Goal: Information Seeking & Learning: Learn about a topic

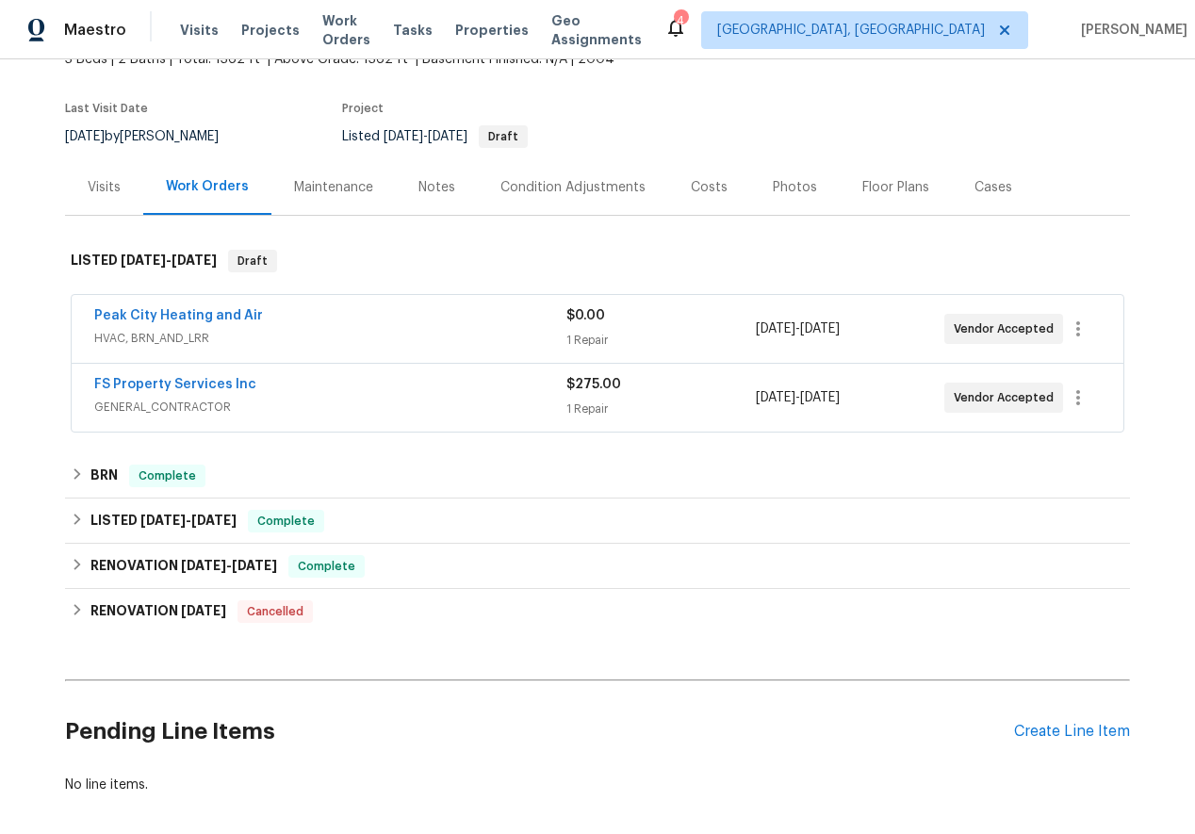
scroll to position [125, 0]
click at [128, 381] on link "FS Property Services Inc" at bounding box center [175, 385] width 162 height 13
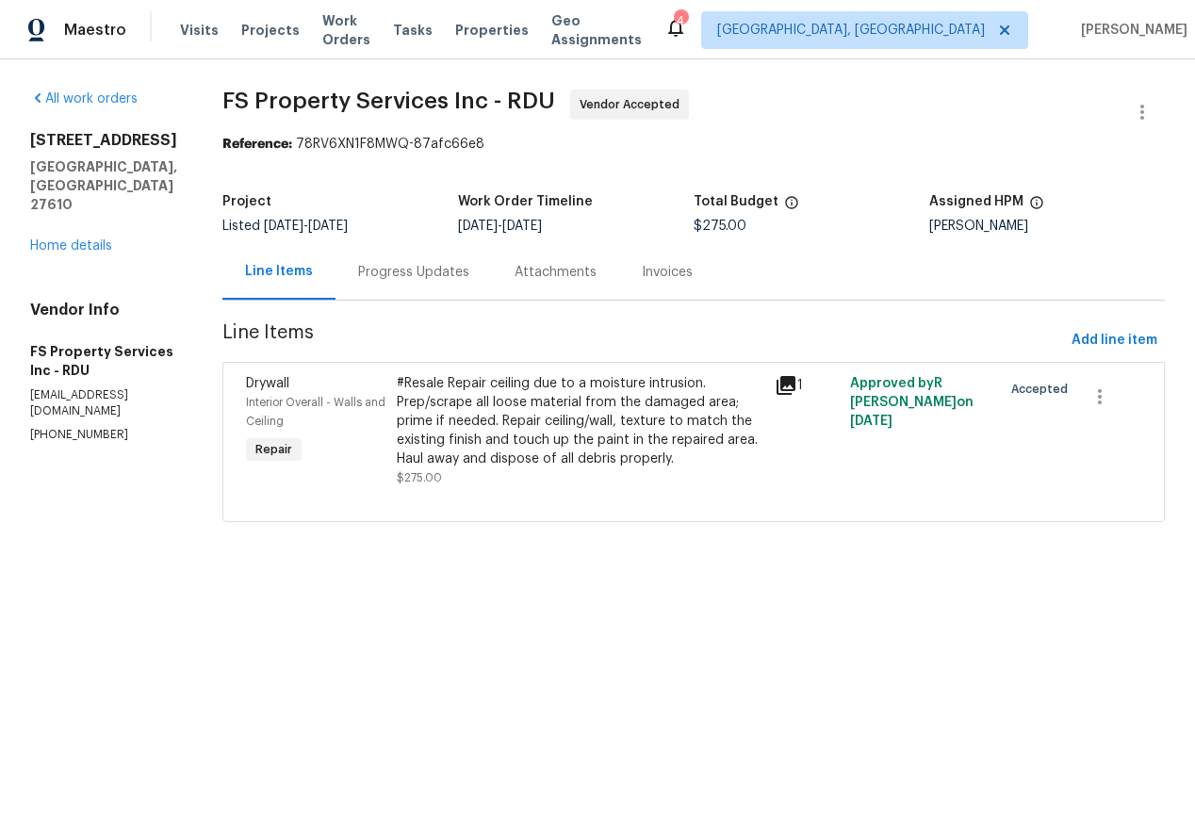
click at [437, 252] on div "Progress Updates" at bounding box center [413, 272] width 156 height 56
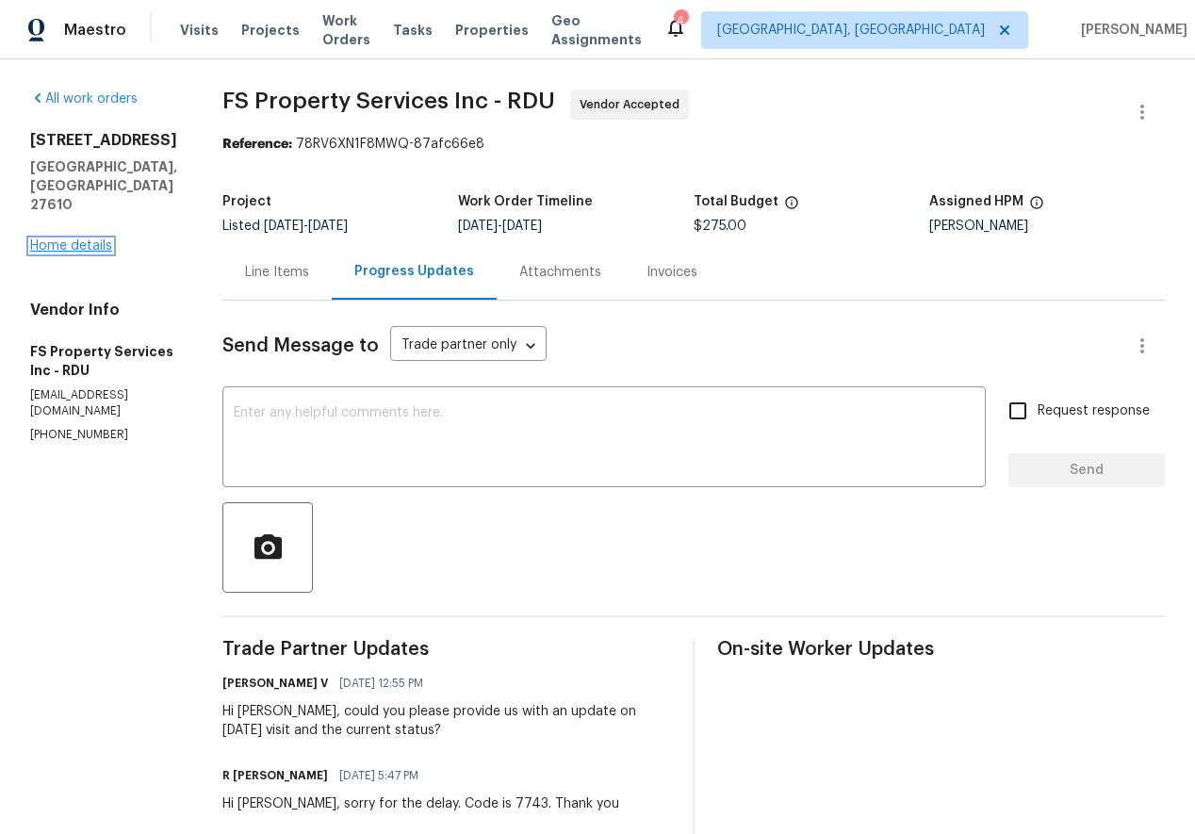
click at [100, 239] on link "Home details" at bounding box center [71, 245] width 82 height 13
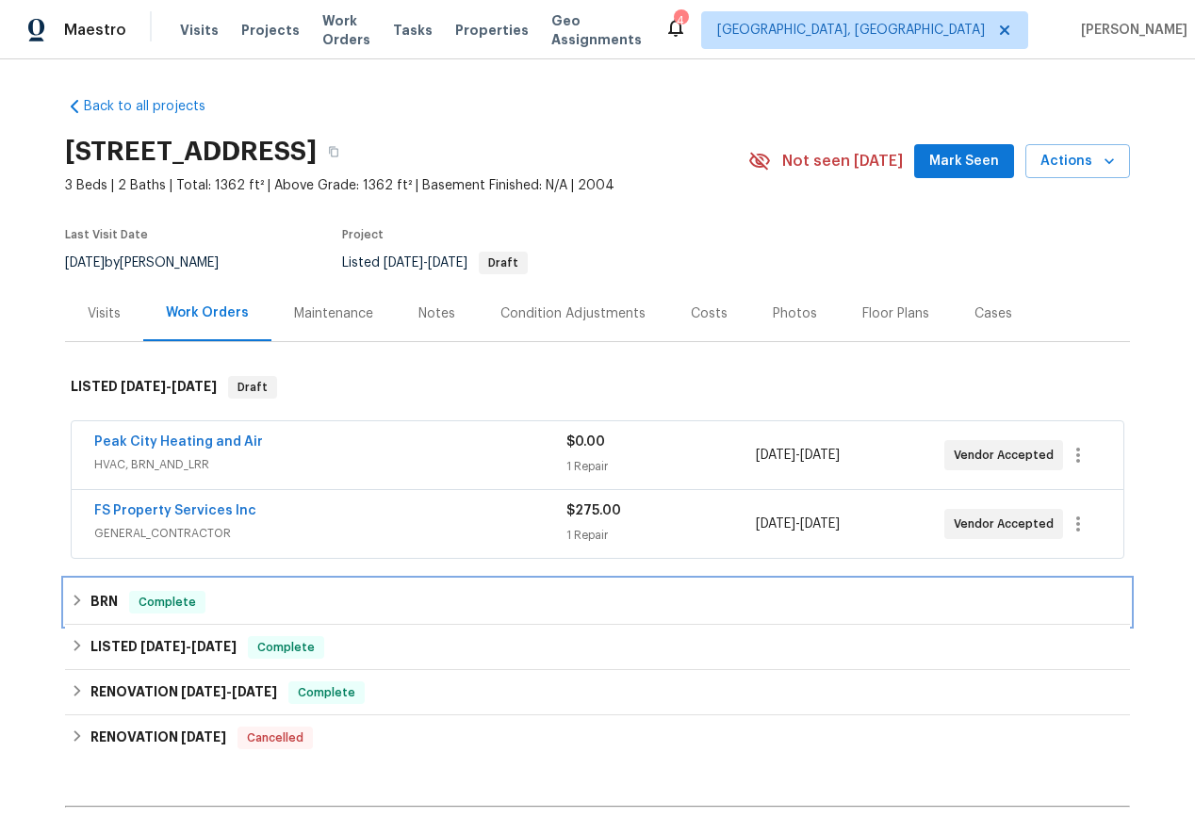
click at [76, 594] on icon at bounding box center [77, 600] width 13 height 13
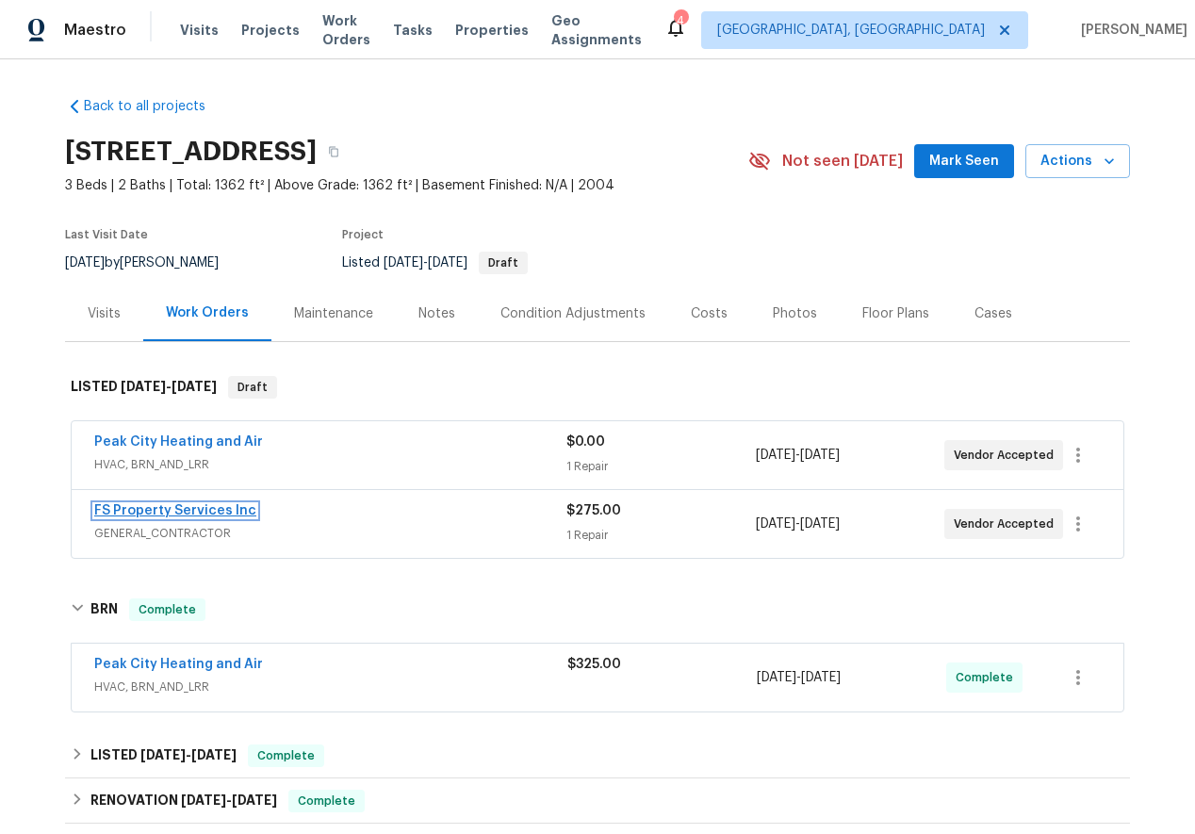
click at [149, 504] on link "FS Property Services Inc" at bounding box center [175, 510] width 162 height 13
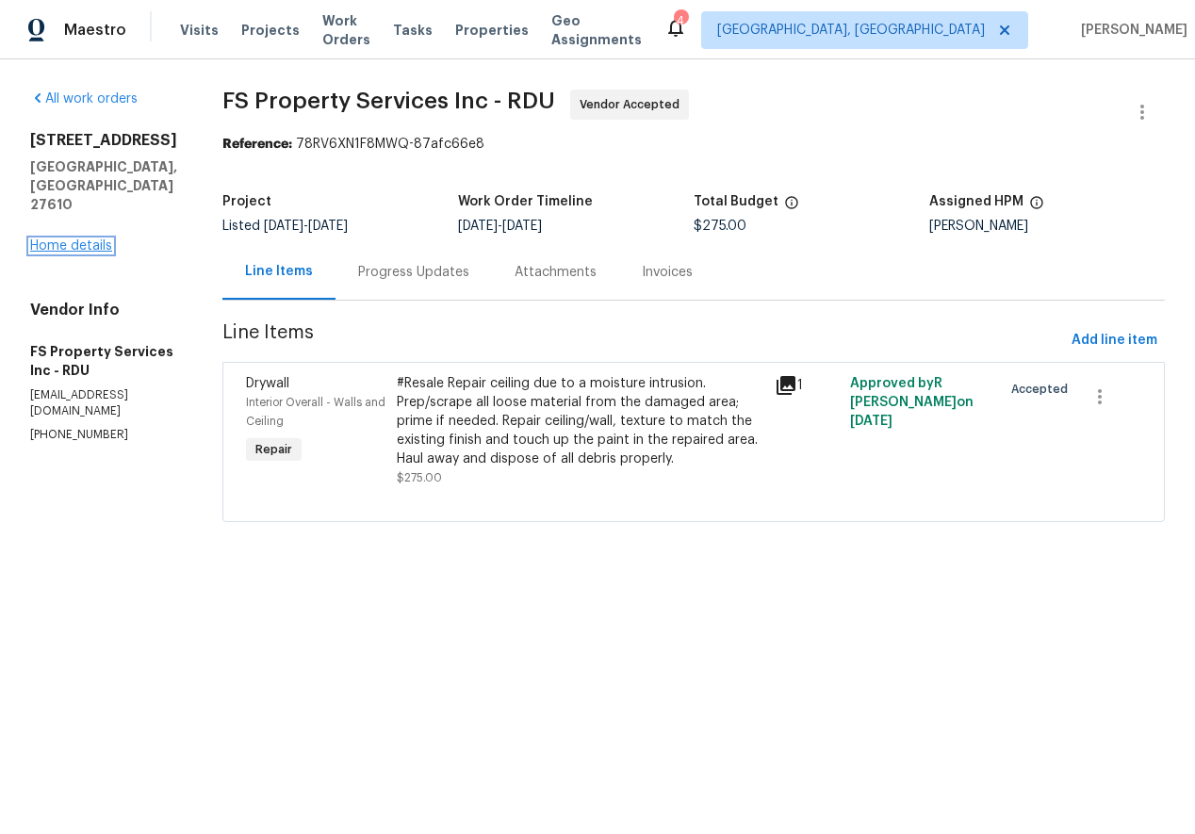
click at [98, 239] on link "Home details" at bounding box center [71, 245] width 82 height 13
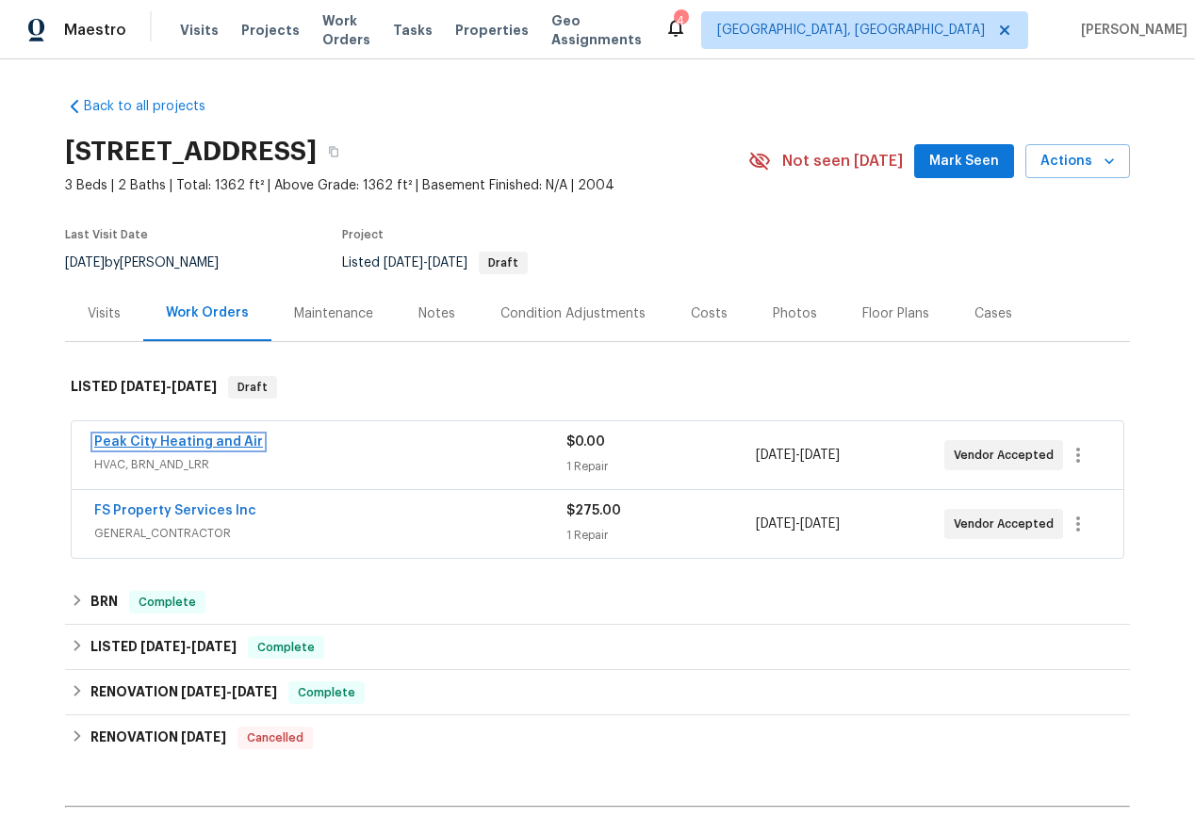
click at [163, 444] on link "Peak City Heating and Air" at bounding box center [178, 441] width 169 height 13
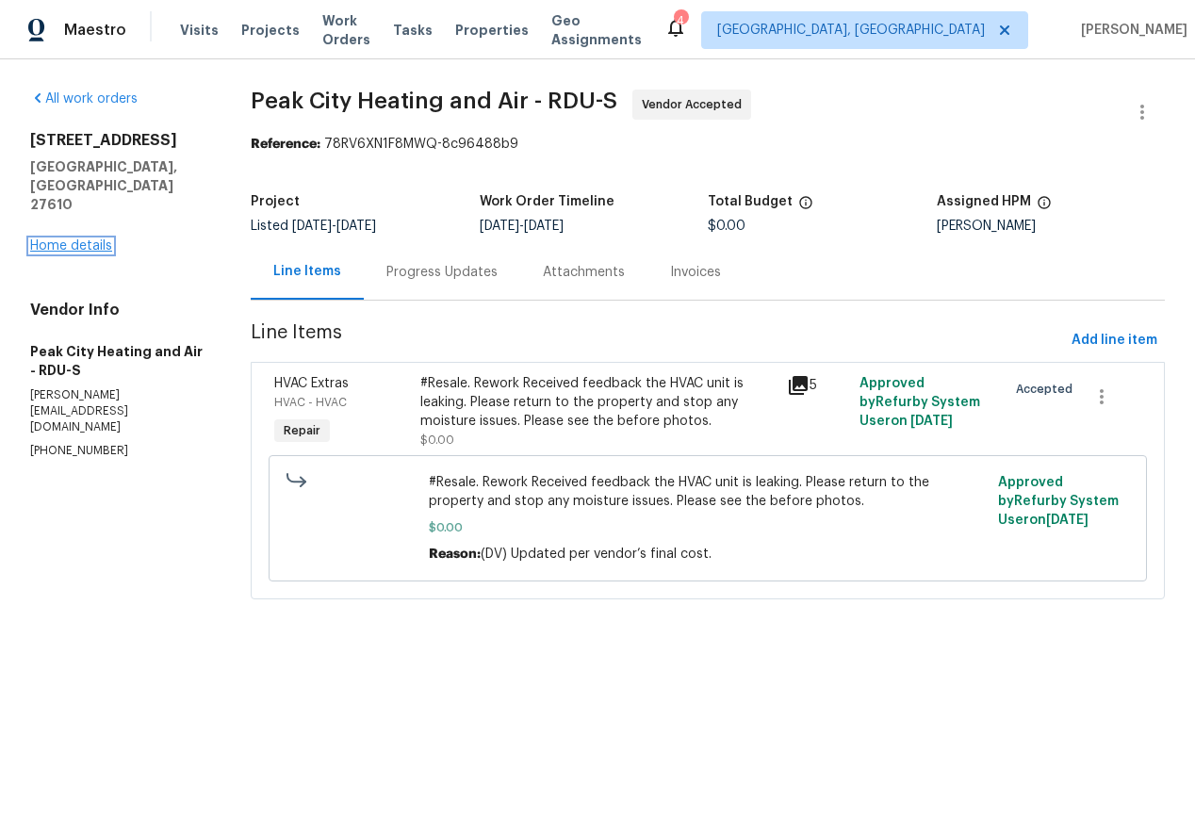
click at [85, 239] on link "Home details" at bounding box center [71, 245] width 82 height 13
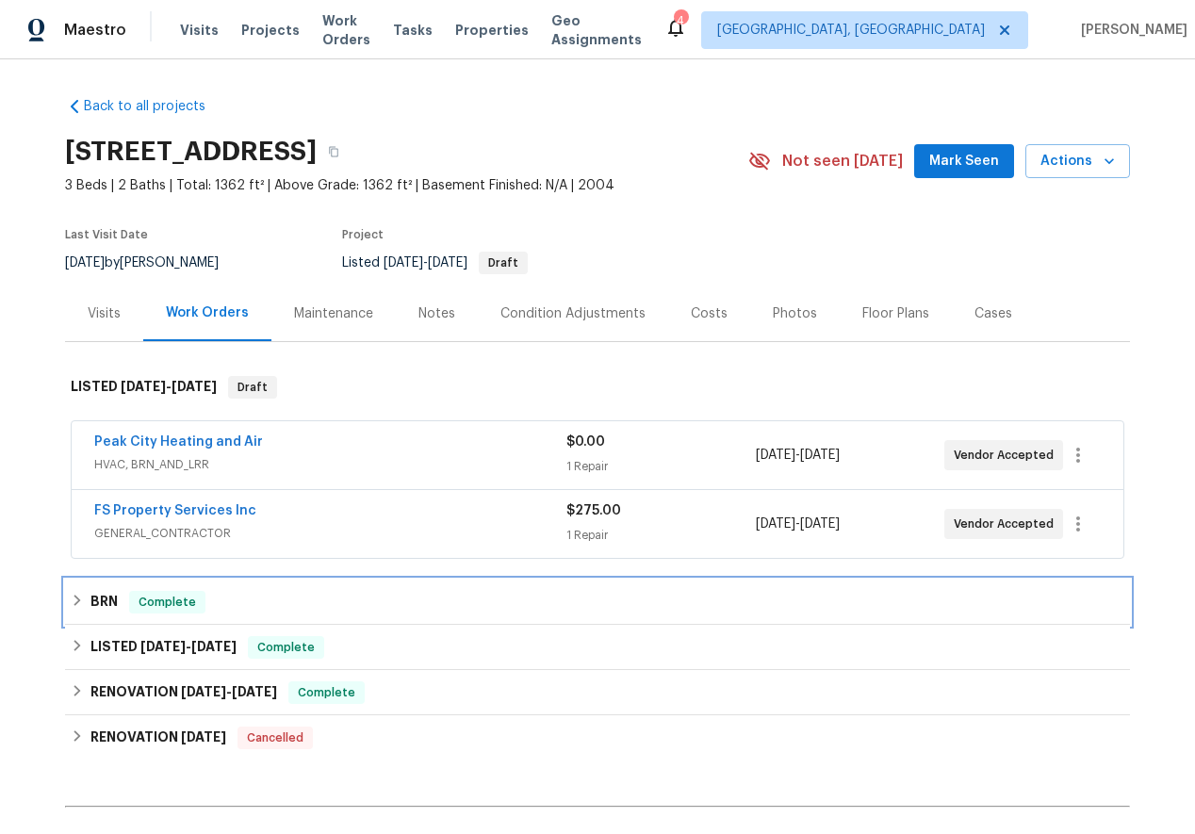
click at [72, 600] on icon at bounding box center [77, 600] width 13 height 13
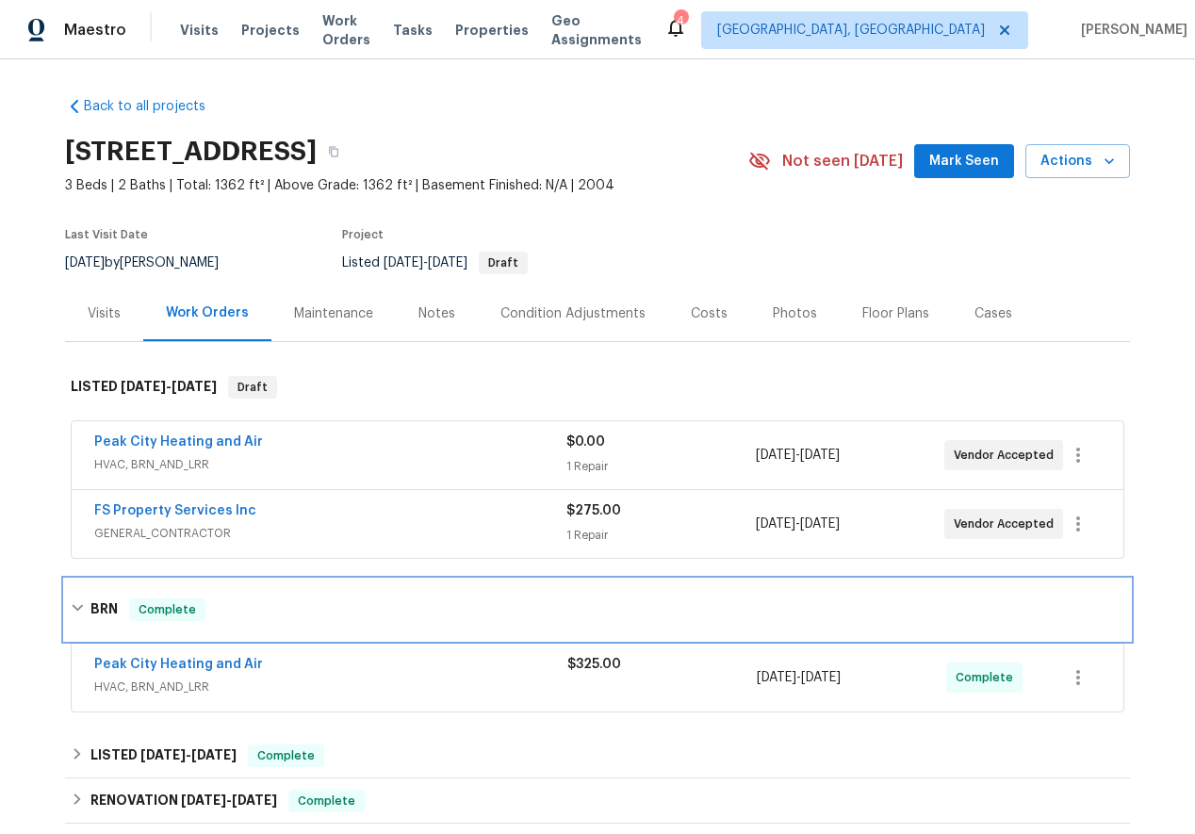
scroll to position [1, 0]
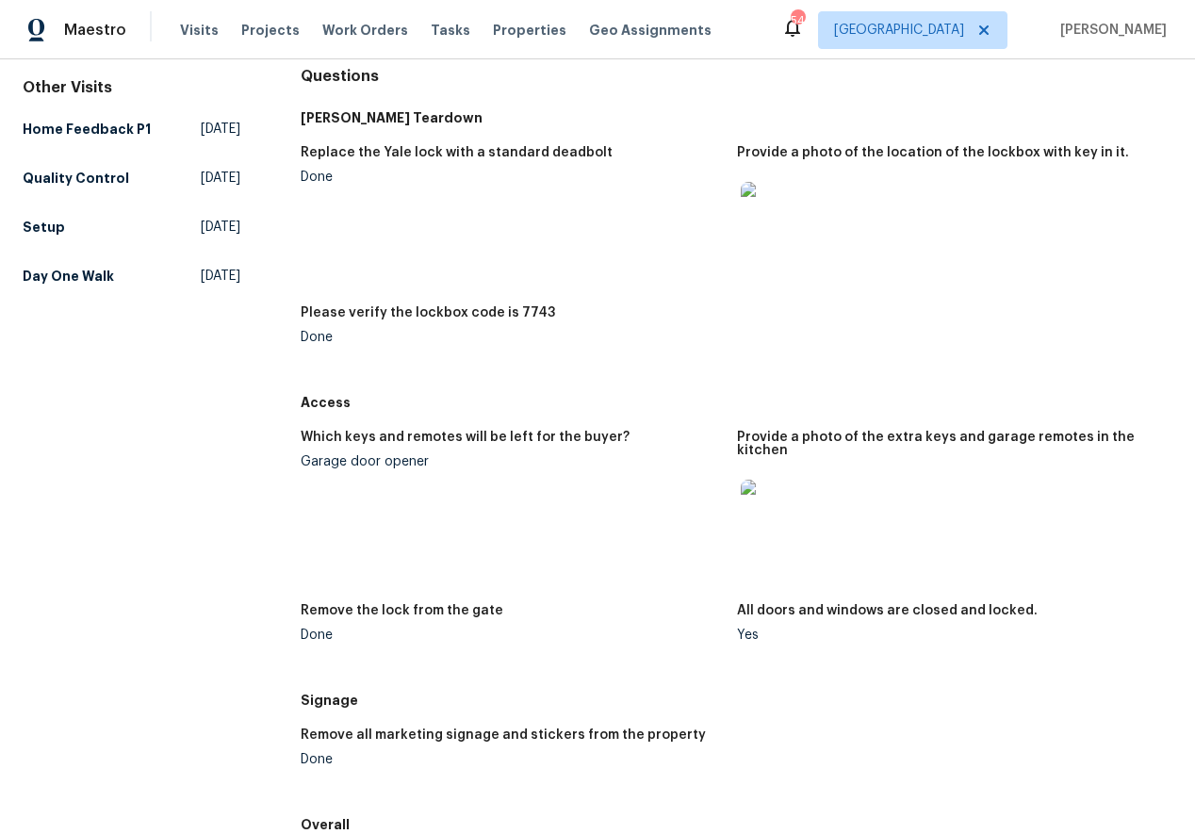
scroll to position [189, 0]
click at [765, 191] on img at bounding box center [770, 211] width 60 height 60
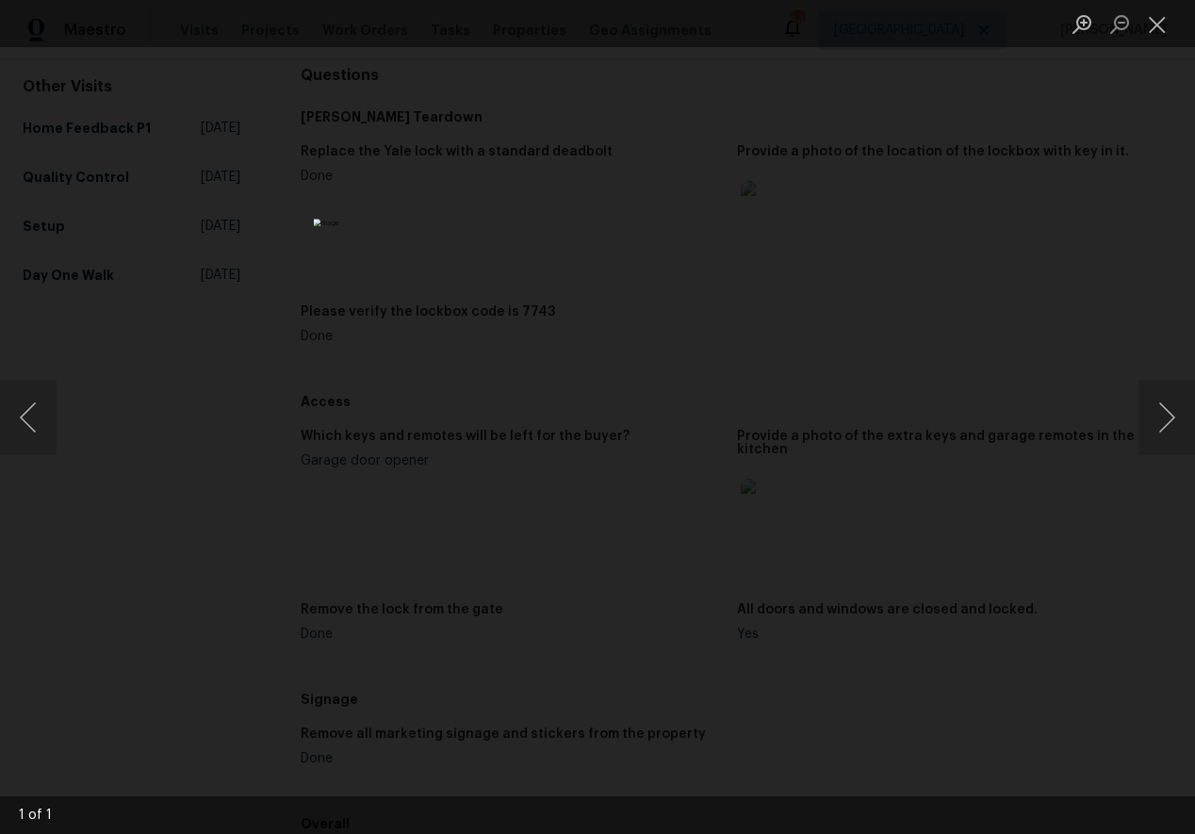
click at [906, 276] on div "Lightbox" at bounding box center [597, 417] width 1195 height 834
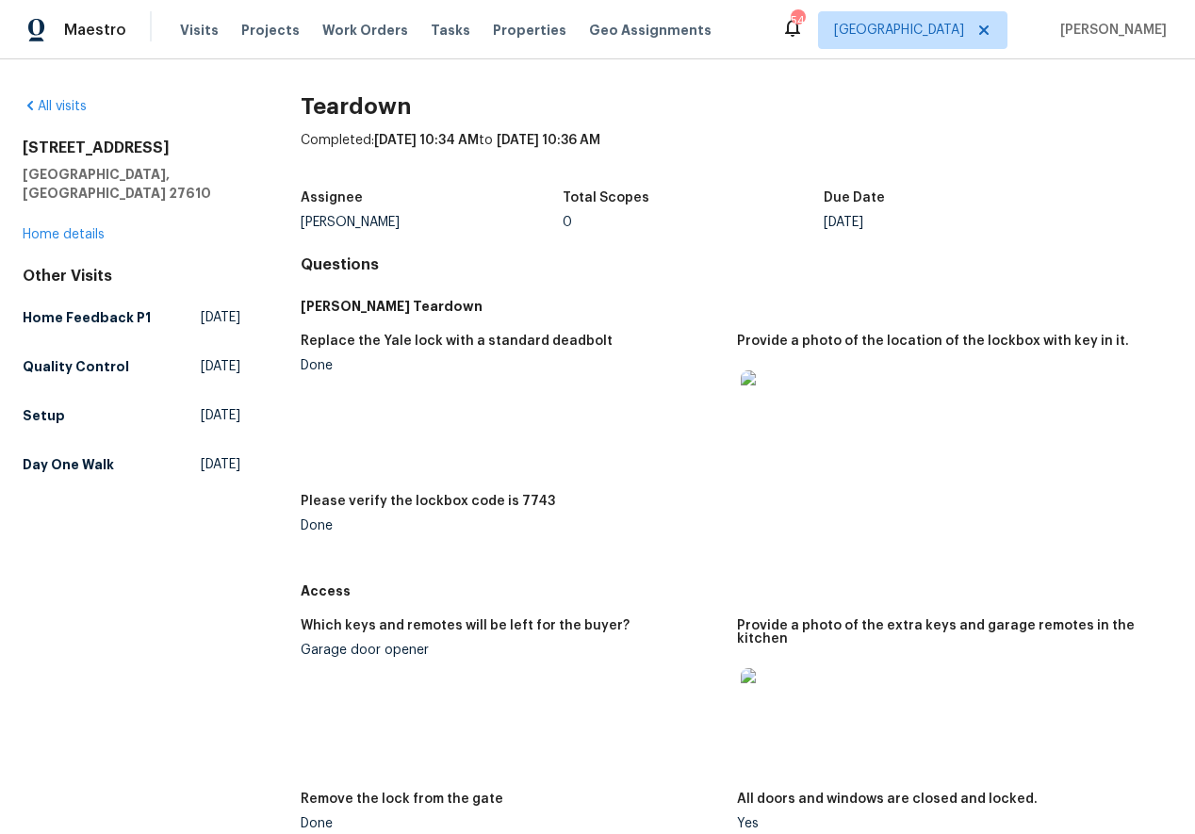
scroll to position [2, 0]
